Goal: Task Accomplishment & Management: Complete application form

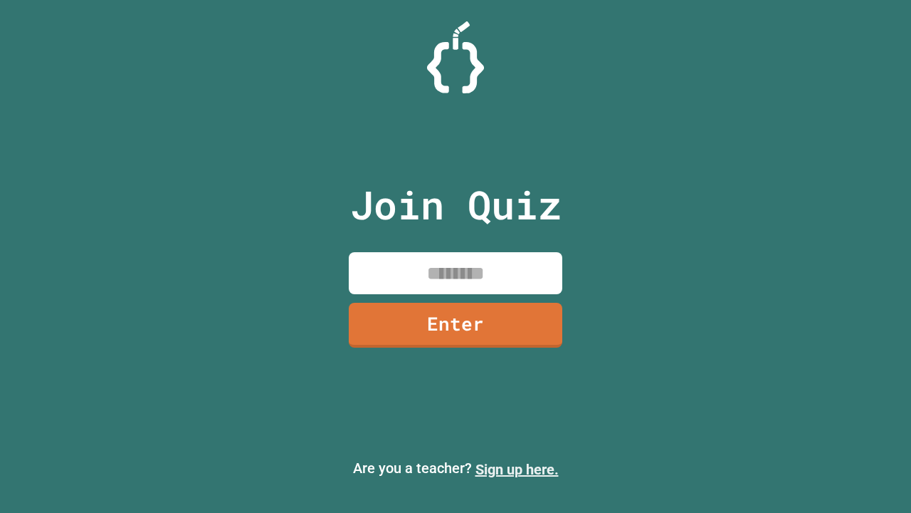
click at [517, 469] on link "Sign up here." at bounding box center [517, 469] width 83 height 17
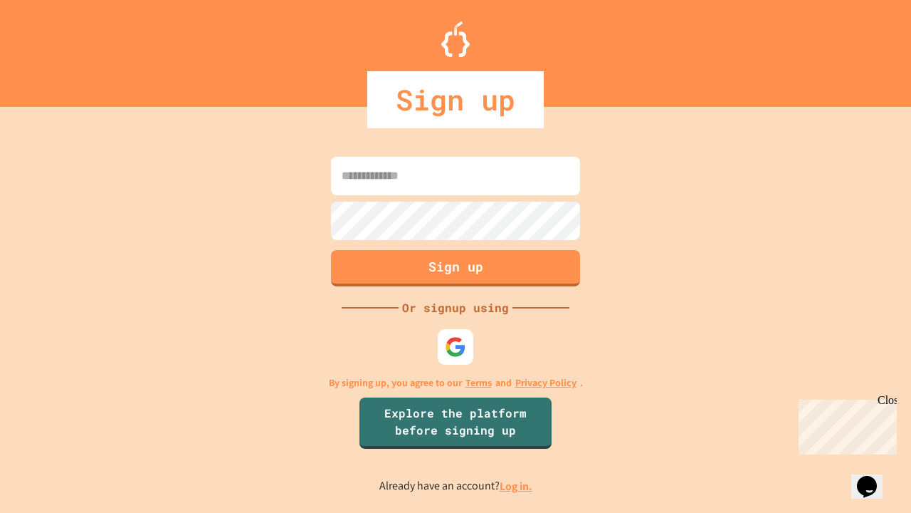
click at [517, 486] on link "Log in." at bounding box center [516, 485] width 33 height 15
